Goal: Communication & Community: Answer question/provide support

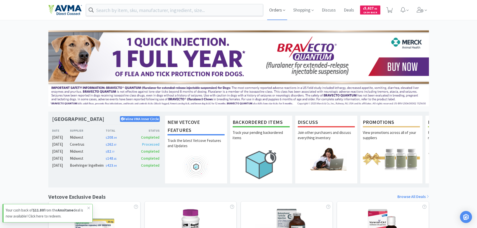
click at [284, 10] on icon at bounding box center [284, 10] width 2 height 5
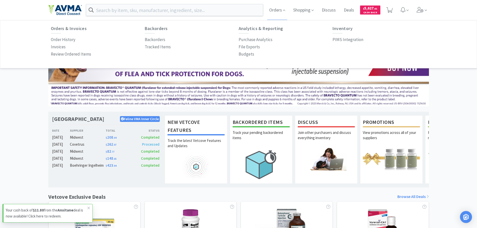
click at [344, 47] on div "Orders & Invoices Order History Invoices Review Ordered Items Backorders Backor…" at bounding box center [239, 42] width 376 height 32
click at [346, 40] on p "PIMS Integration" at bounding box center [348, 39] width 31 height 7
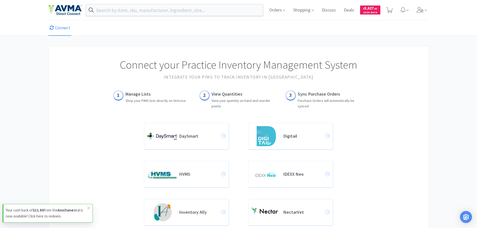
click at [141, 99] on p "Shop your PIMS lists directly on Vetcove" at bounding box center [156, 101] width 60 height 6
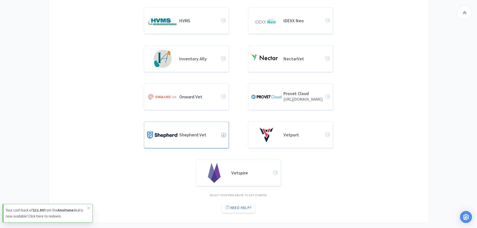
click at [206, 137] on h4 "Shepherd Vet" at bounding box center [200, 135] width 42 height 6
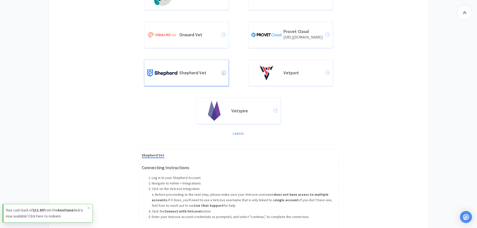
scroll to position [248, 0]
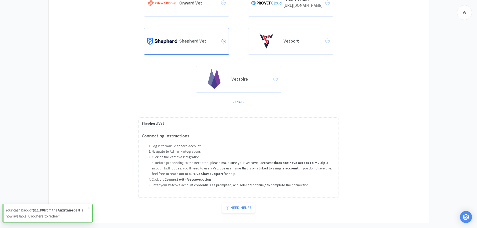
click at [198, 183] on p "Enter your Vetcove account credentials as prompted, and select "continue," to c…" at bounding box center [244, 185] width 184 height 6
click at [244, 86] on div "Vetspire" at bounding box center [239, 79] width 78 height 20
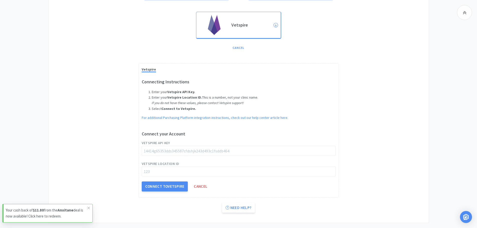
click at [248, 42] on div "Vetspire" at bounding box center [239, 27] width 209 height 38
click at [251, 32] on div "Vetspire" at bounding box center [239, 25] width 78 height 20
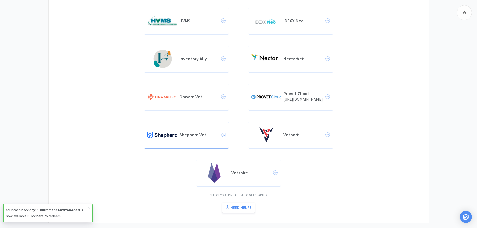
click at [206, 130] on div "Shepherd Vet" at bounding box center [186, 135] width 78 height 20
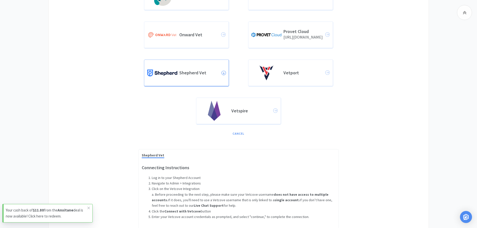
scroll to position [248, 0]
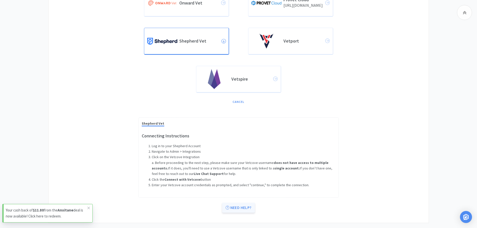
click at [233, 206] on link "Need help?" at bounding box center [238, 208] width 33 height 10
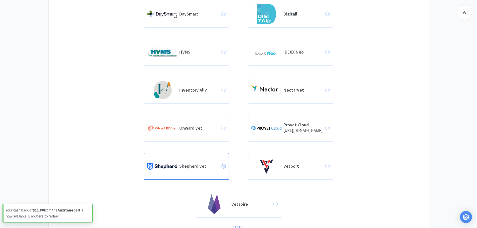
scroll to position [0, 0]
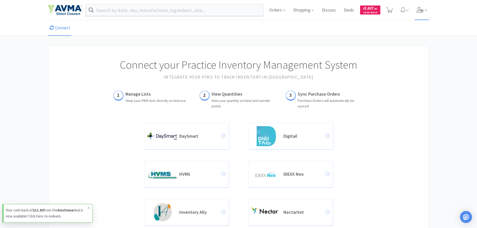
click at [425, 11] on span at bounding box center [422, 10] width 14 height 20
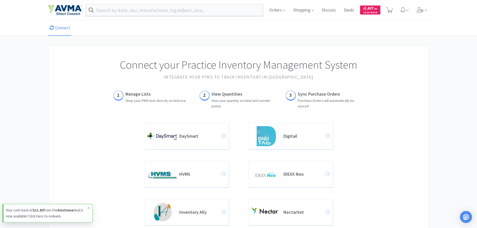
click at [205, 95] on h5 "2" at bounding box center [204, 95] width 3 height 8
click at [140, 94] on h3 "Manage Lists" at bounding box center [156, 94] width 60 height 7
click at [425, 12] on icon at bounding box center [426, 10] width 2 height 5
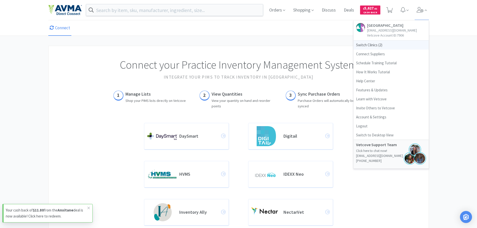
click at [371, 44] on span "Switch Clinics ( 2 )" at bounding box center [391, 45] width 75 height 9
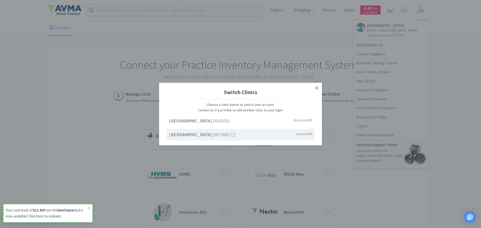
click at [318, 87] on icon at bounding box center [316, 88] width 3 height 5
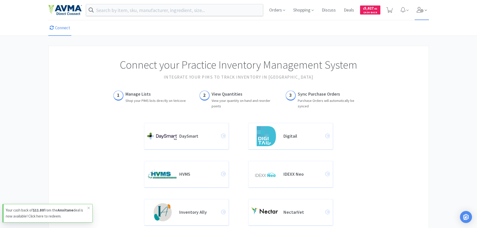
click at [418, 7] on span at bounding box center [422, 10] width 14 height 20
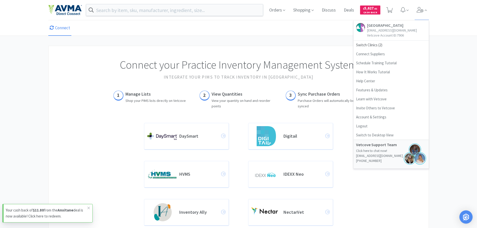
click at [464, 216] on img "Open Intercom Messenger" at bounding box center [466, 217] width 7 height 7
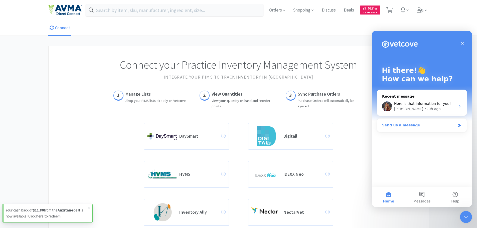
click at [415, 128] on div "Send us a message" at bounding box center [419, 125] width 73 height 5
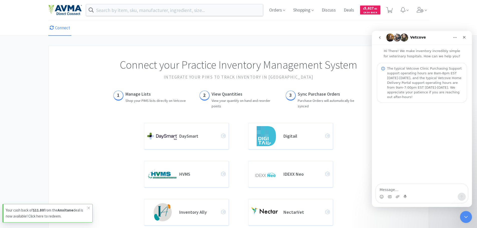
click at [409, 188] on textarea "Message…" at bounding box center [422, 188] width 92 height 9
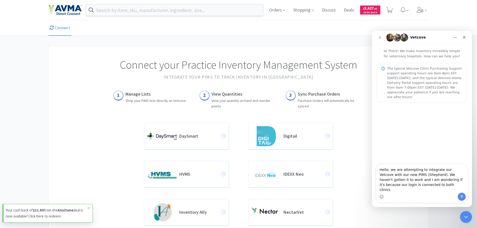
type textarea "Hello, we are attempting to integrate our Vetcove with our new PIMS (Shepherd).…"
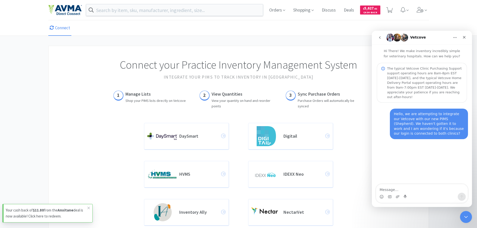
click at [404, 38] on img "Intercom messenger" at bounding box center [405, 38] width 8 height 8
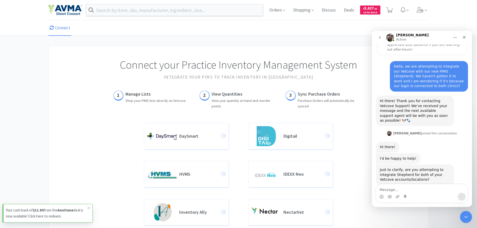
scroll to position [49, 0]
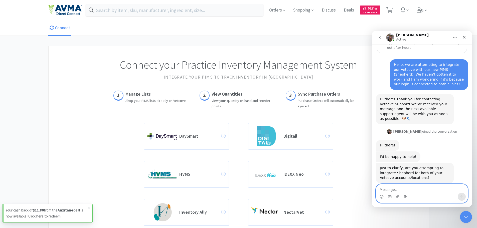
click at [429, 187] on textarea "Message…" at bounding box center [422, 188] width 92 height 9
type textarea "Yes!"
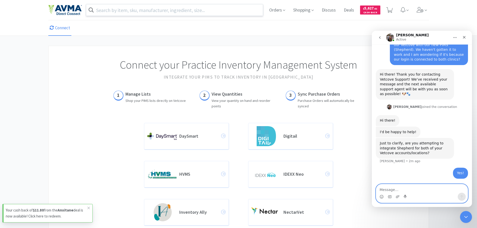
scroll to position [64, 0]
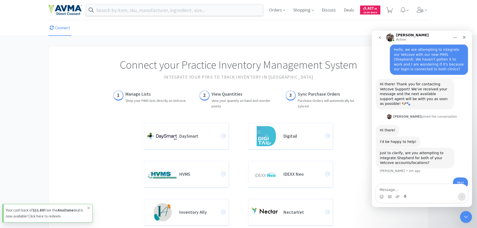
click at [88, 206] on span at bounding box center [88, 208] width 7 height 8
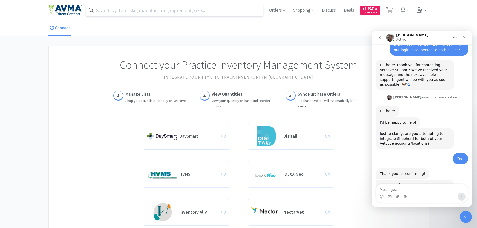
scroll to position [96, 0]
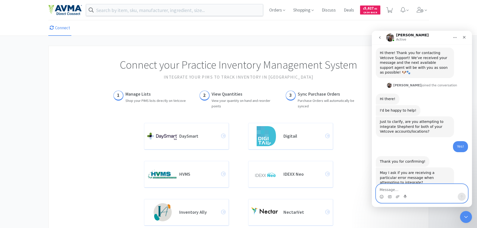
click at [405, 188] on textarea "Message…" at bounding box center [422, 188] width 92 height 9
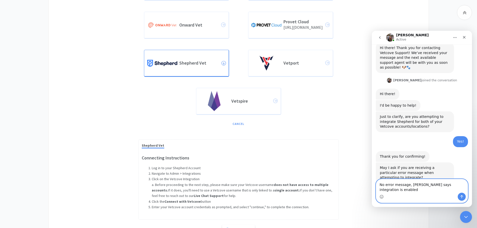
scroll to position [248, 0]
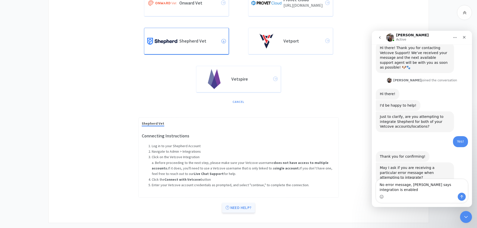
click at [229, 207] on icon at bounding box center [228, 208] width 4 height 4
click at [412, 191] on textarea "No error message, [PERSON_NAME] says integration is enabled" at bounding box center [422, 186] width 92 height 14
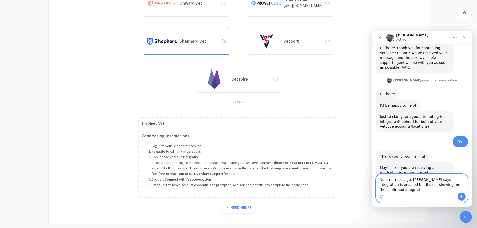
scroll to position [106, 0]
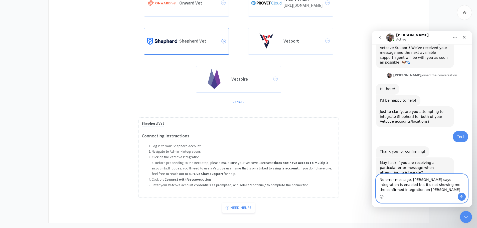
type textarea "No error message, [PERSON_NAME] says integration is enabled but it's not showin…"
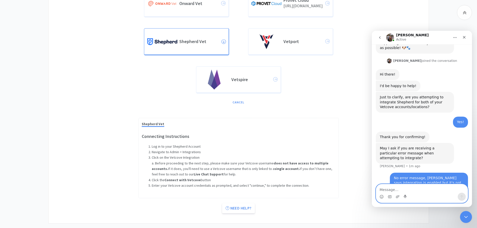
scroll to position [248, 0]
click at [239, 205] on link "Need help?" at bounding box center [238, 208] width 33 height 10
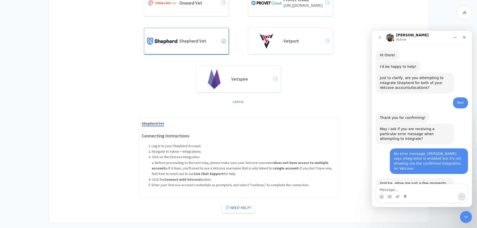
scroll to position [140, 0]
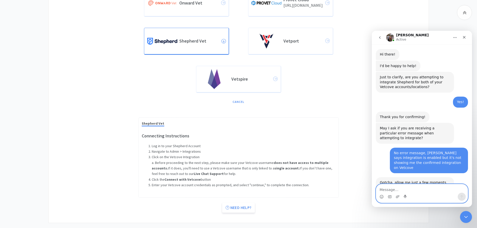
click at [452, 190] on textarea "Message…" at bounding box center [422, 188] width 92 height 9
type textarea "Thank you@"
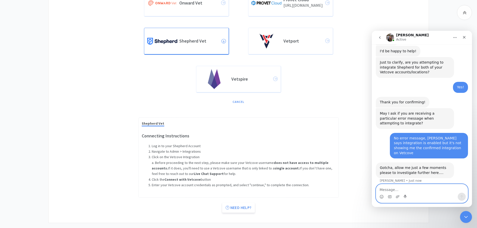
type textarea "!"
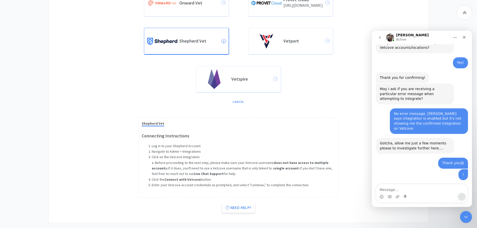
scroll to position [201, 0]
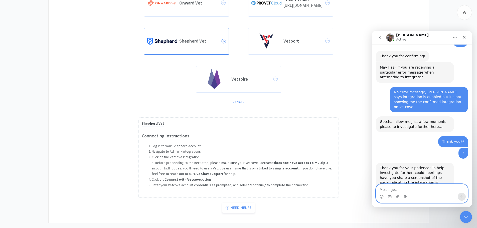
click at [393, 189] on textarea "Message…" at bounding box center [422, 188] width 92 height 9
type textarea "Yes one moment!"
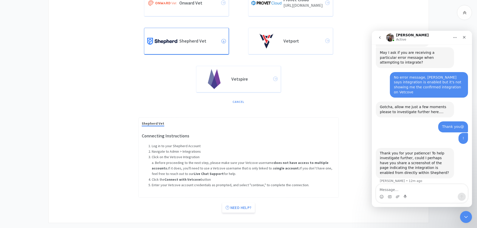
click at [398, 195] on div "Intercom messenger" at bounding box center [398, 197] width 4 height 8
click at [398, 196] on icon "Upload attachment" at bounding box center [398, 197] width 4 height 4
click at [399, 197] on icon "Upload attachment" at bounding box center [398, 197] width 4 height 3
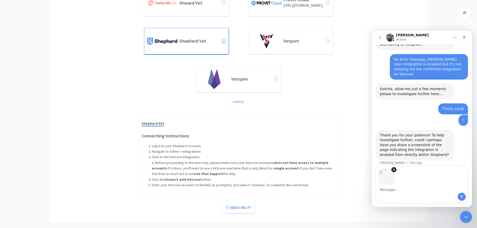
scroll to position [234, 0]
click at [461, 196] on icon "Send a message…" at bounding box center [462, 197] width 3 height 3
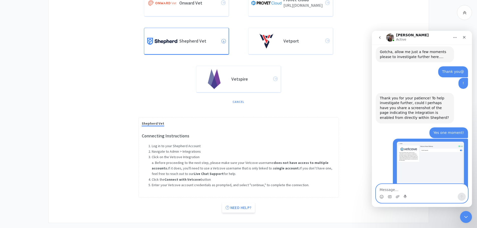
scroll to position [286, 0]
